Goal: Task Accomplishment & Management: Use online tool/utility

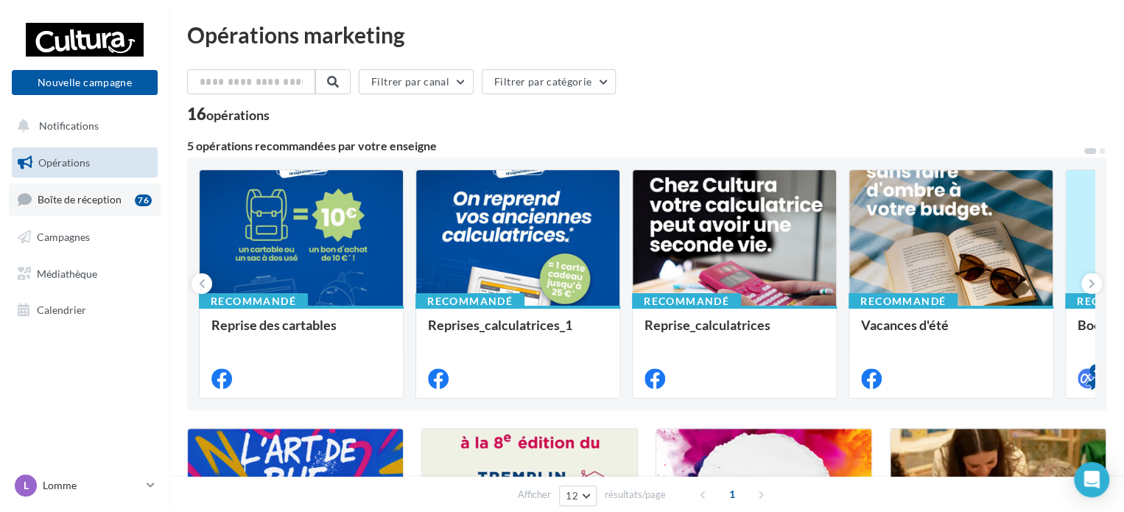
click at [105, 202] on span "Boîte de réception" at bounding box center [80, 199] width 84 height 13
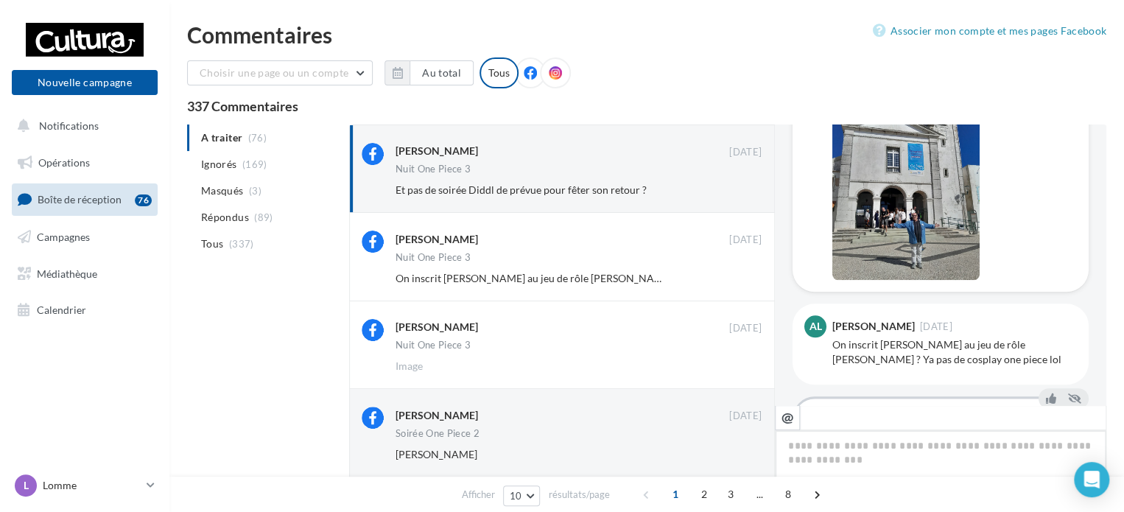
scroll to position [870, 0]
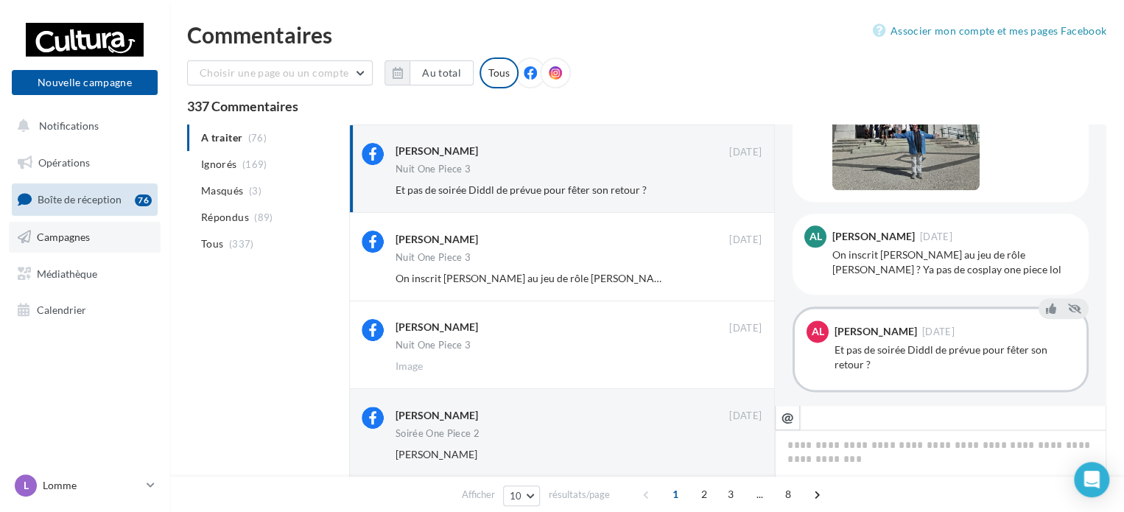
click at [65, 228] on link "Campagnes" at bounding box center [85, 237] width 152 height 31
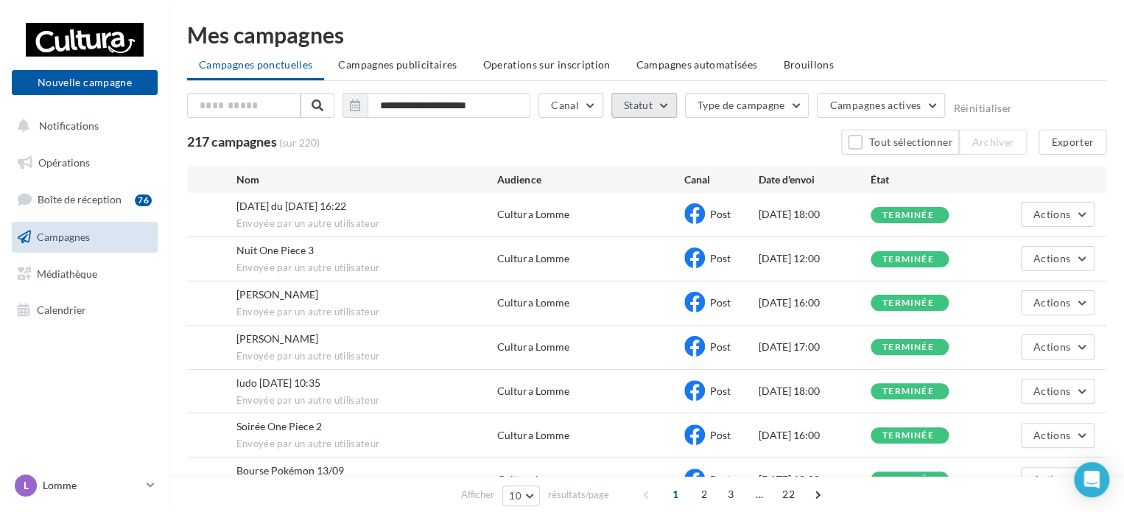
click at [646, 97] on button "Statut" at bounding box center [644, 105] width 66 height 25
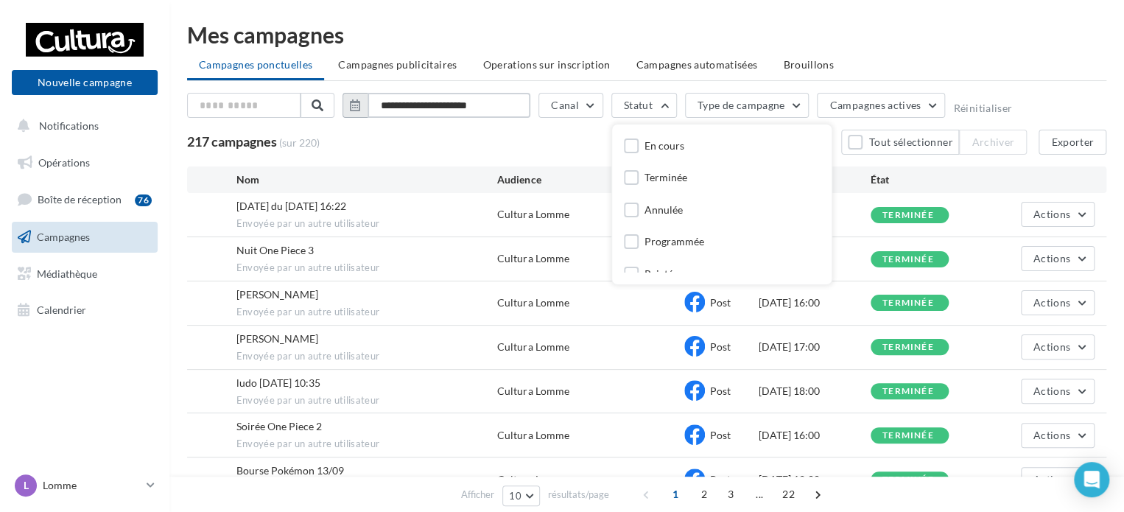
click at [379, 94] on input "**********" at bounding box center [448, 105] width 163 height 25
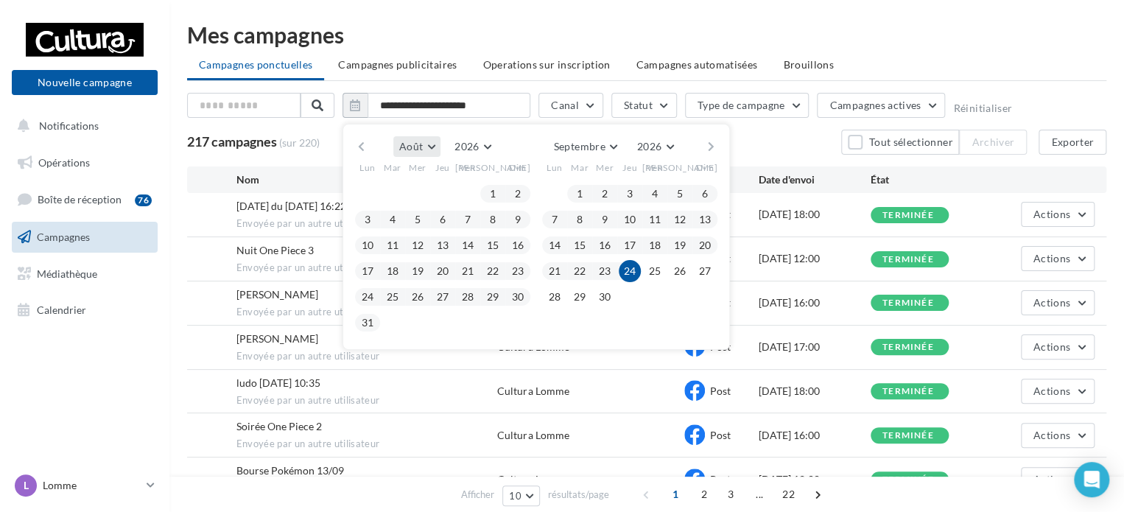
click at [421, 145] on span "Août" at bounding box center [411, 146] width 24 height 13
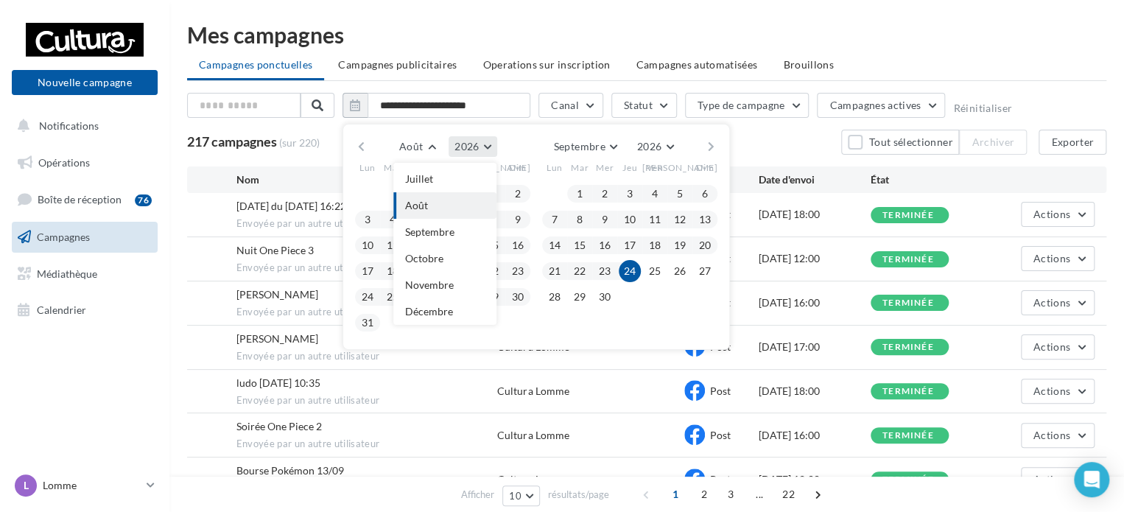
click at [468, 145] on span "2026" at bounding box center [466, 146] width 24 height 13
click at [464, 177] on button "2025" at bounding box center [445, 182] width 103 height 27
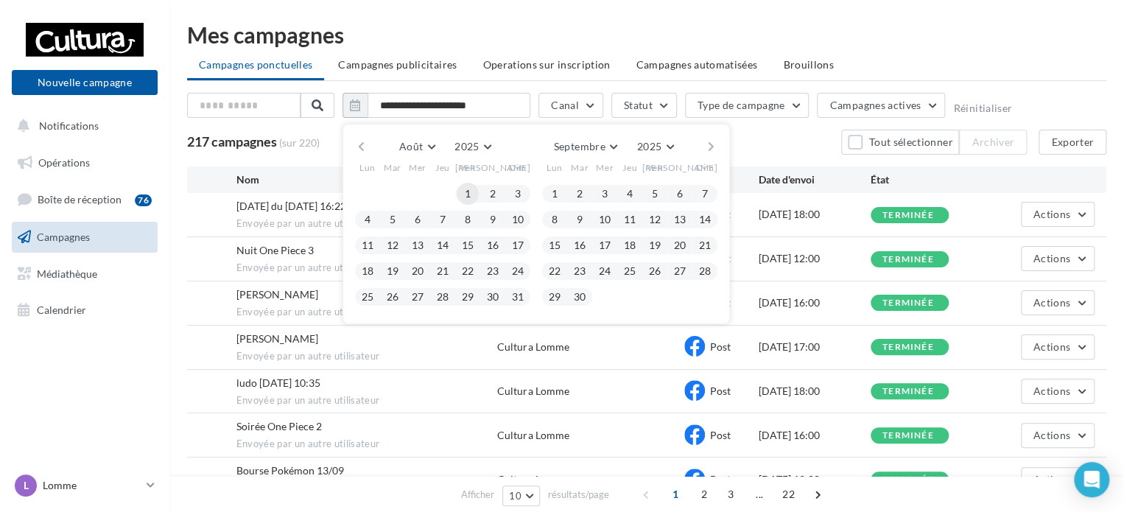
click at [462, 186] on button "1" at bounding box center [467, 194] width 22 height 22
click at [512, 294] on button "31" at bounding box center [518, 297] width 22 height 22
type input "**********"
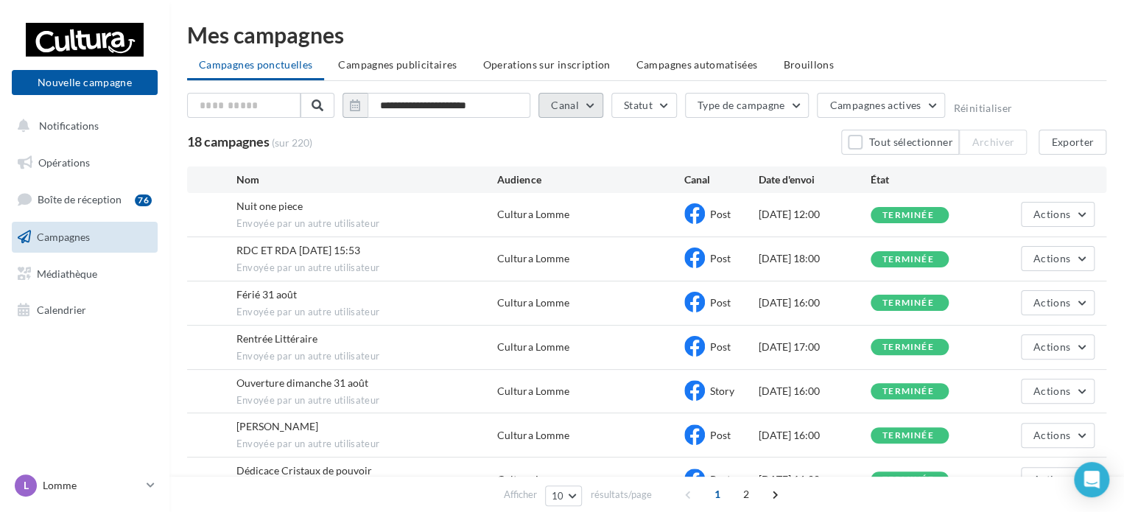
click at [539, 110] on button "Canal" at bounding box center [570, 105] width 65 height 25
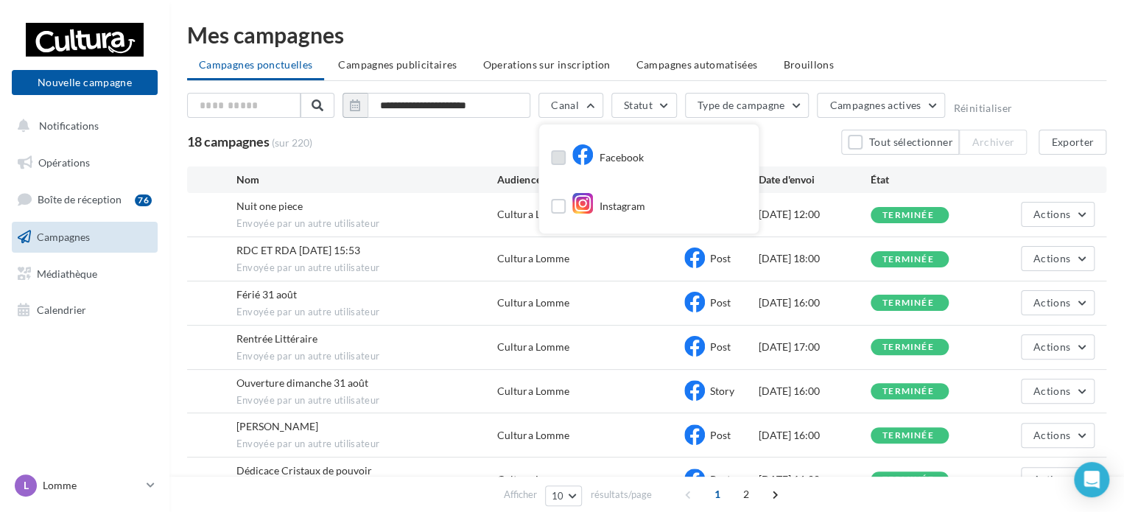
click at [554, 161] on label at bounding box center [558, 157] width 15 height 15
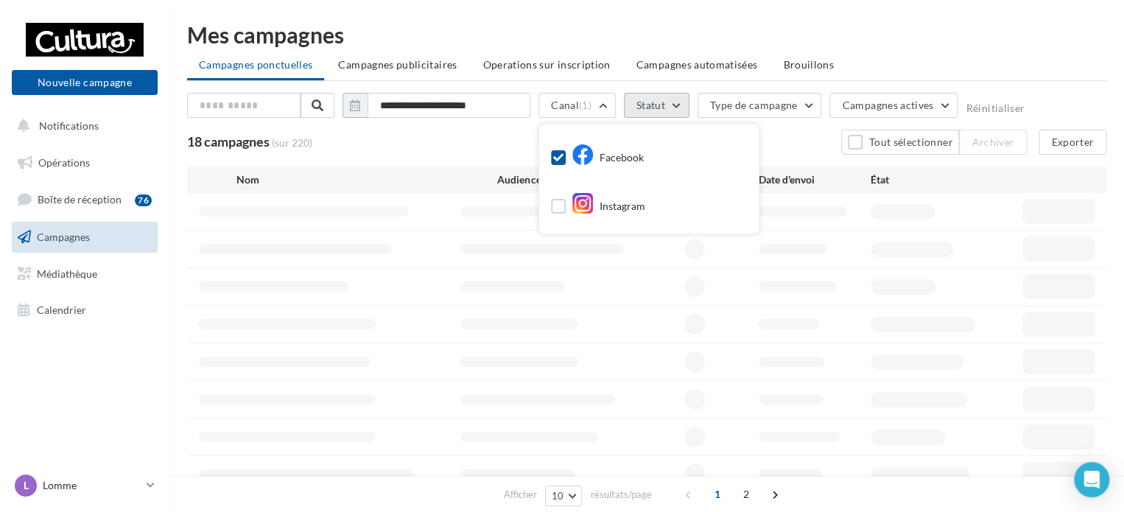
click at [666, 105] on button "Statut" at bounding box center [657, 105] width 66 height 25
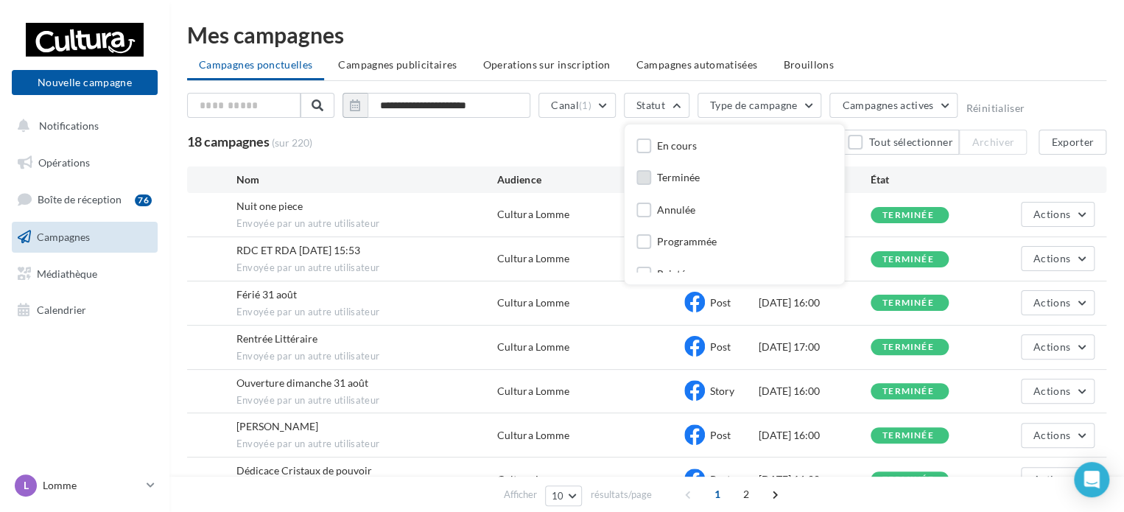
click at [674, 177] on div "Terminée" at bounding box center [678, 177] width 43 height 15
drag, startPoint x: 562, startPoint y: 158, endPoint x: 521, endPoint y: 155, distance: 41.3
click at [562, 158] on div "**********" at bounding box center [646, 384] width 919 height 582
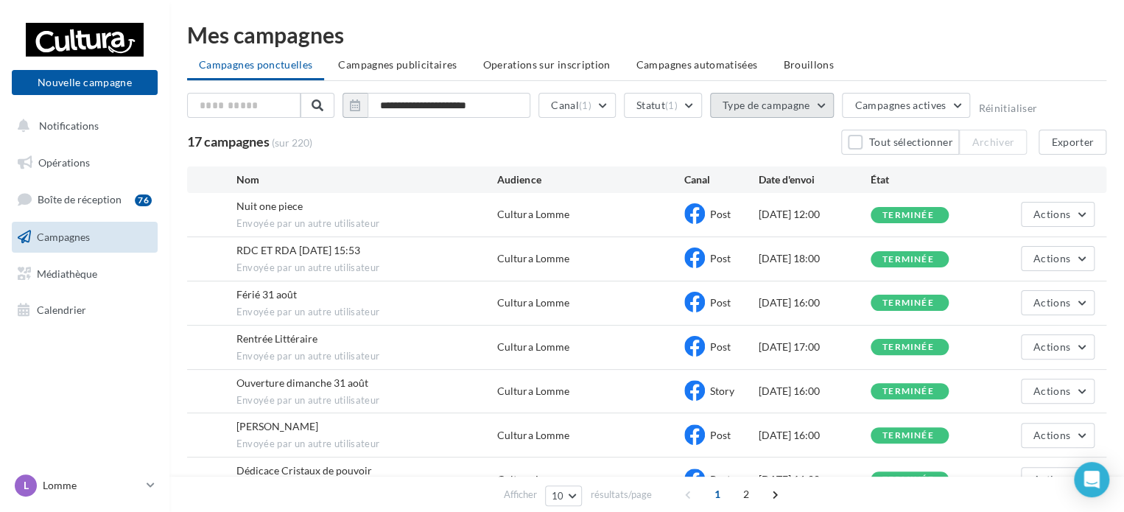
click at [752, 105] on button "Type de campagne" at bounding box center [772, 105] width 124 height 25
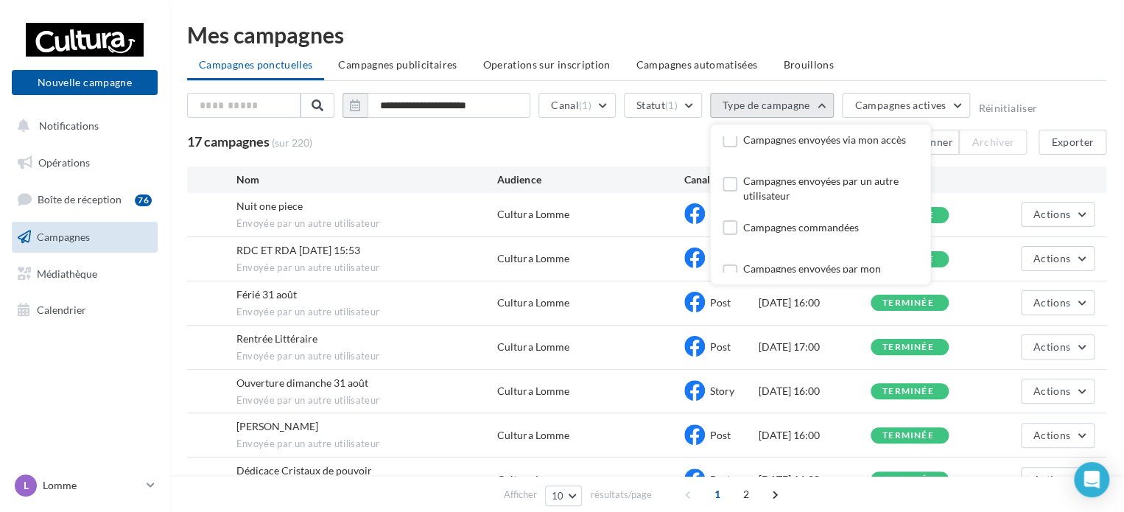
scroll to position [0, 0]
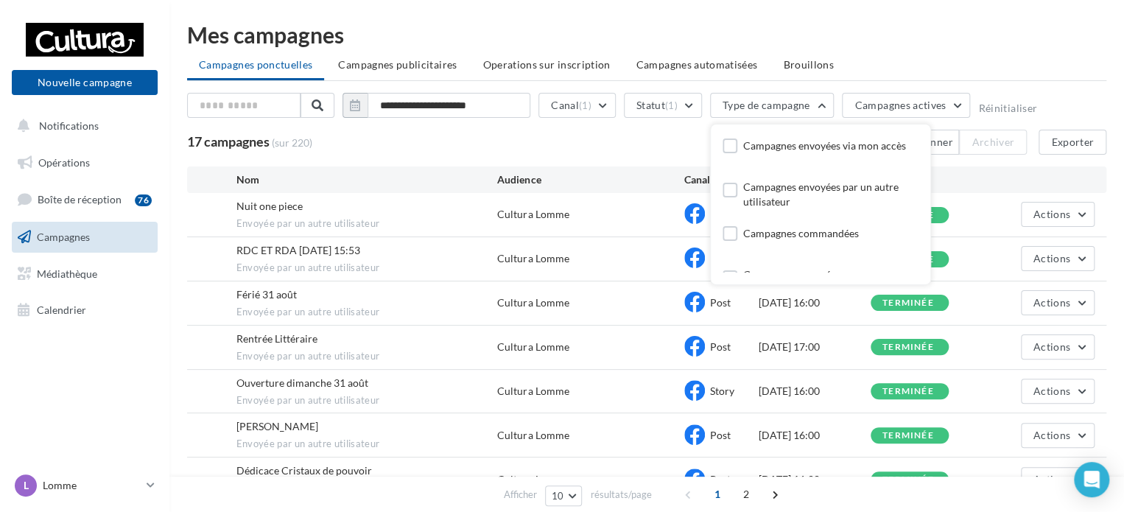
click at [660, 153] on div "17 campagnes (sur 220) Tout sélectionner Archiver Exporter" at bounding box center [646, 142] width 919 height 25
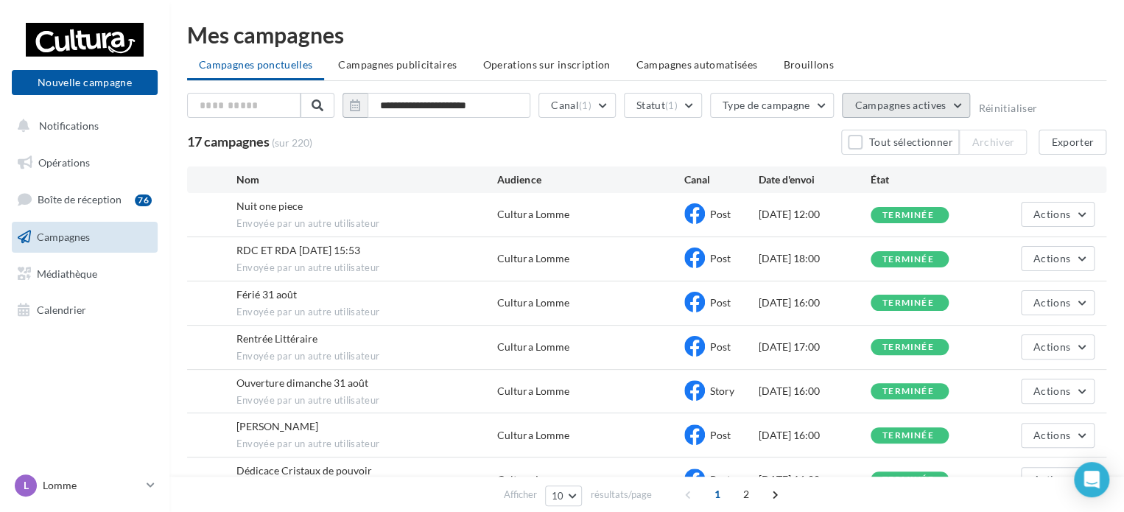
click at [957, 101] on button "Campagnes actives" at bounding box center [906, 105] width 128 height 25
click at [1072, 138] on button "Exporter" at bounding box center [1072, 142] width 68 height 25
click at [151, 476] on link "L Lomme r.deseure3@cultura.fr" at bounding box center [85, 485] width 146 height 28
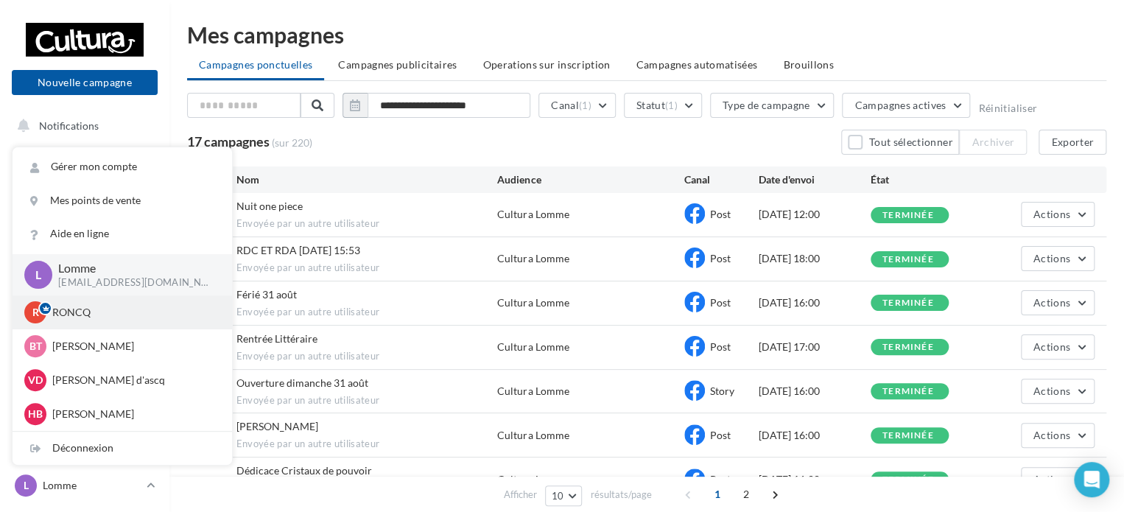
click at [82, 313] on p "RONCQ" at bounding box center [133, 312] width 162 height 15
